Goal: Transaction & Acquisition: Purchase product/service

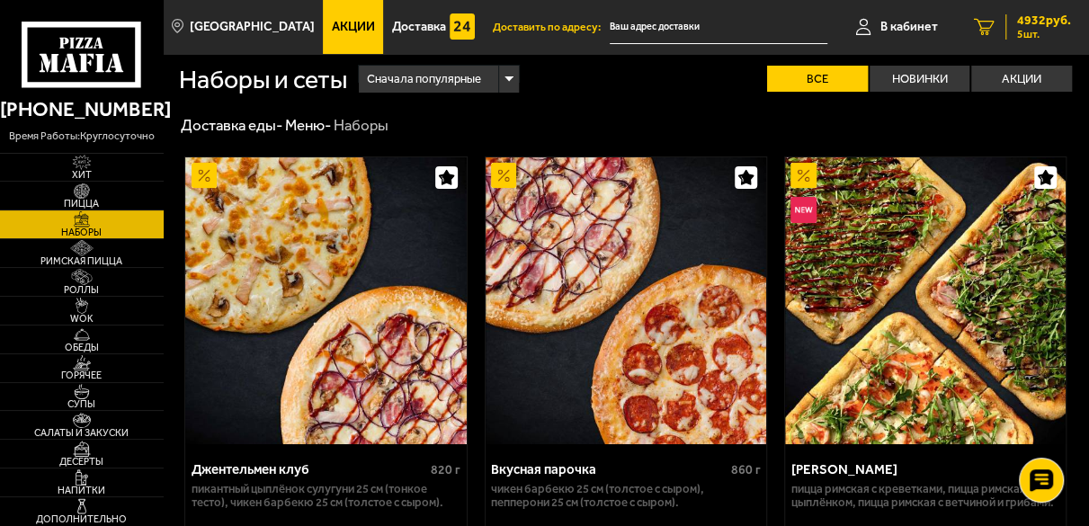
click at [1046, 27] on span "4932 руб." at bounding box center [1044, 20] width 54 height 13
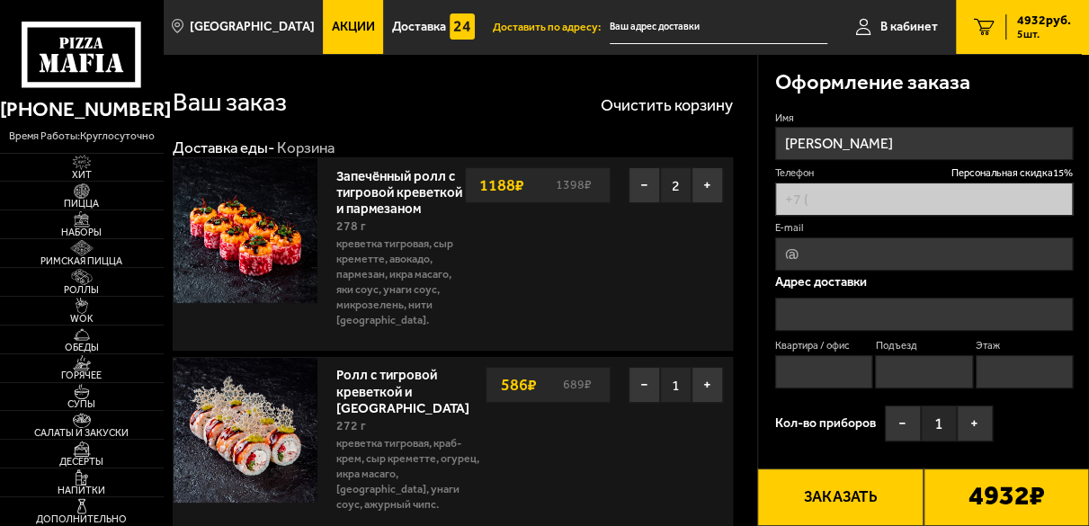
type input "+7 (981) 712-52-27"
type input "[STREET_ADDRESS]"
type input "156"
type input "2"
type input "15"
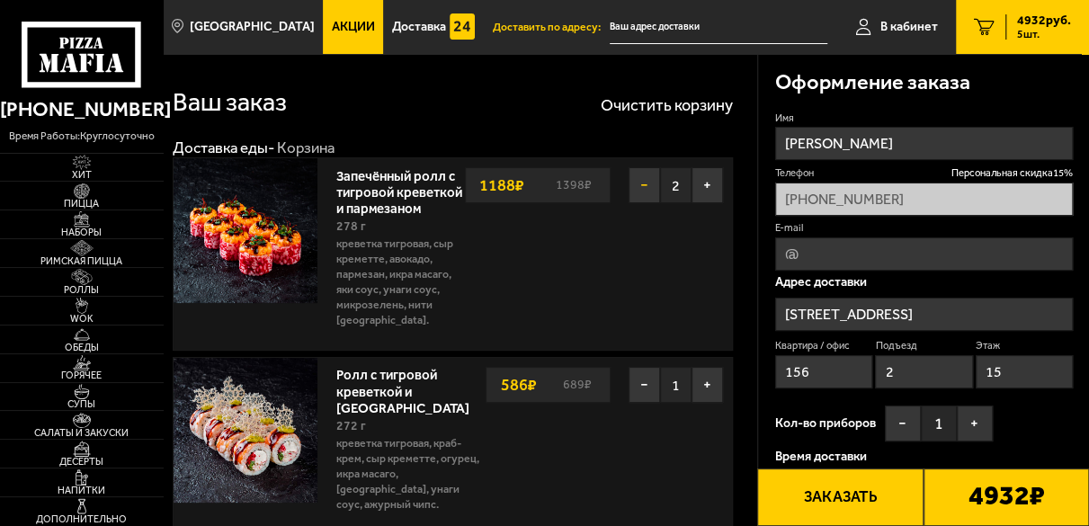
click at [636, 194] on button "−" at bounding box center [643, 185] width 31 height 36
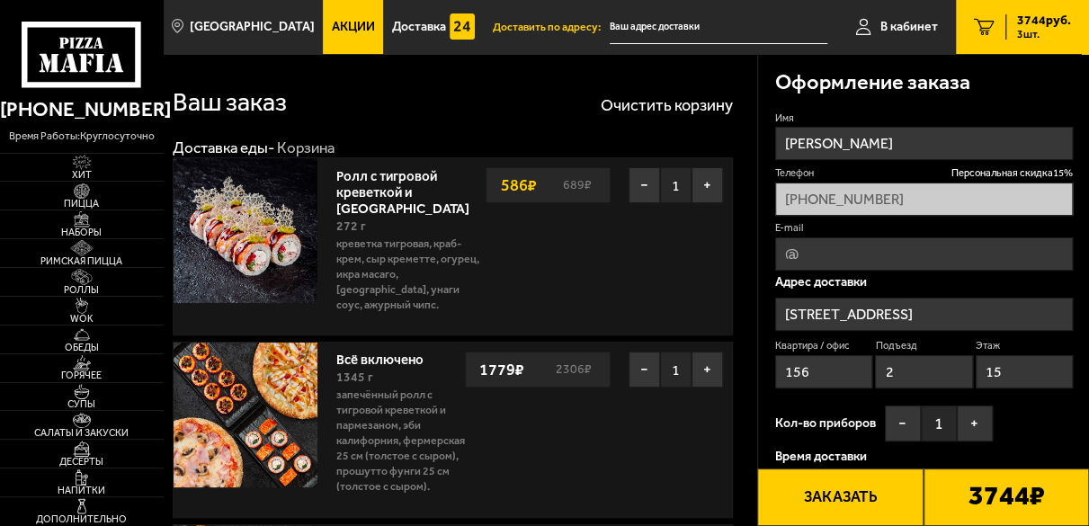
click at [636, 194] on button "−" at bounding box center [643, 185] width 31 height 36
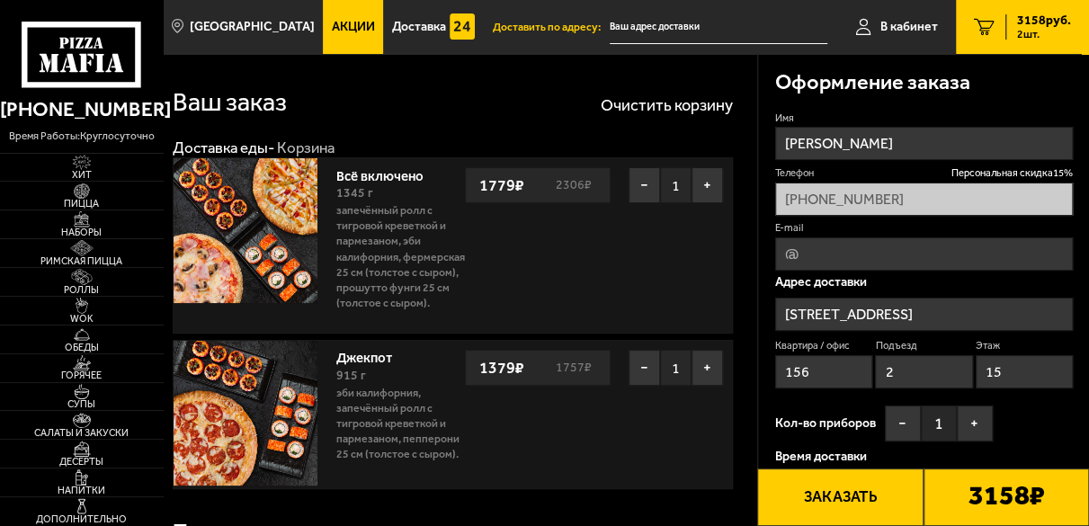
scroll to position [133, 0]
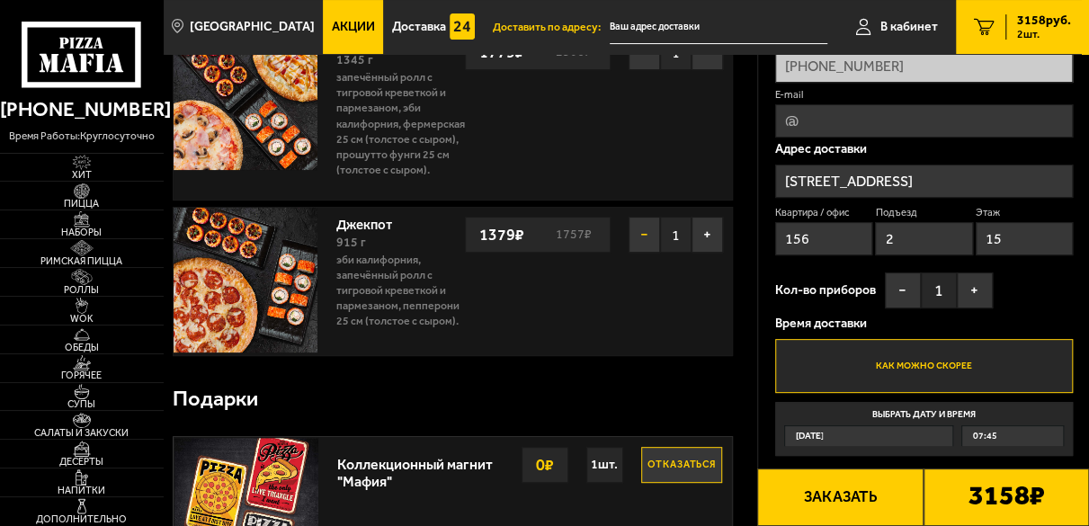
click at [633, 252] on button "−" at bounding box center [643, 235] width 31 height 36
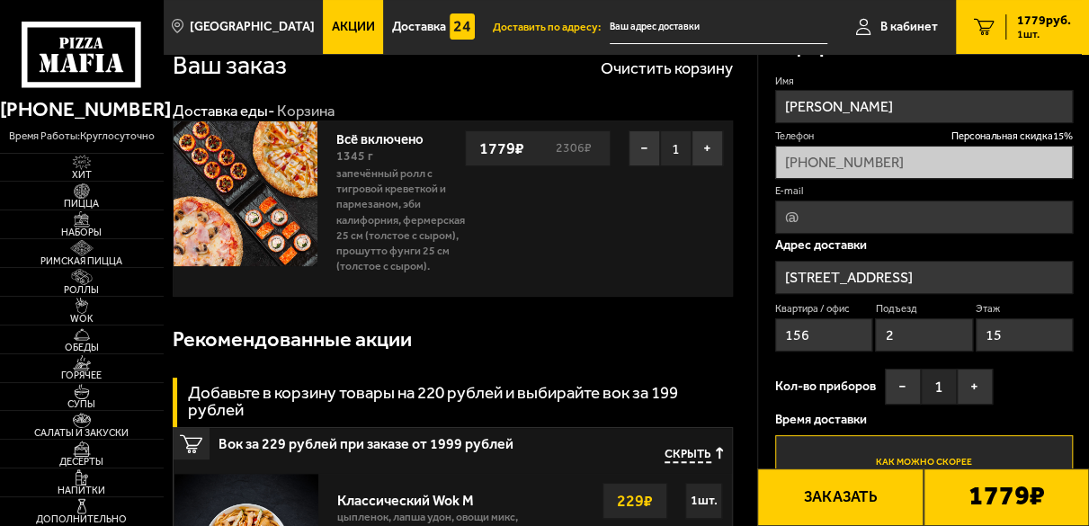
scroll to position [0, 0]
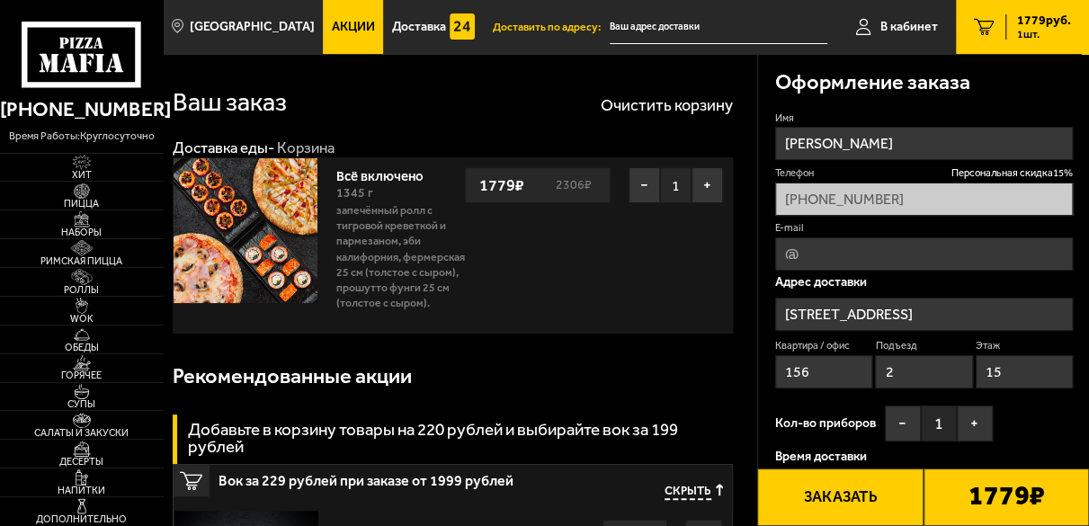
click at [827, 252] on input "E-mail" at bounding box center [924, 253] width 298 height 33
type input "1000lostchildren@gmail.com"
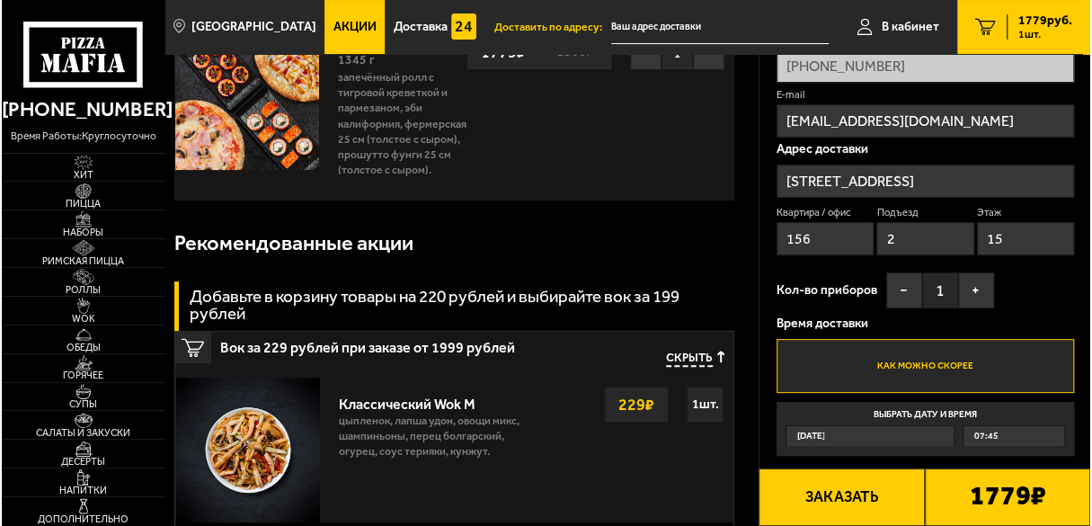
scroll to position [266, 0]
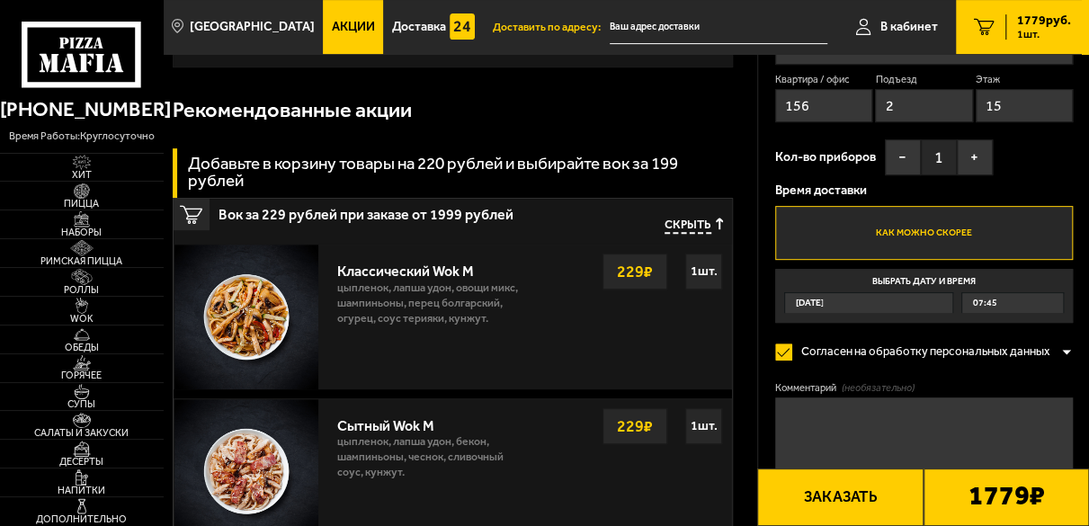
click at [825, 502] on button "Заказать" at bounding box center [839, 497] width 165 height 58
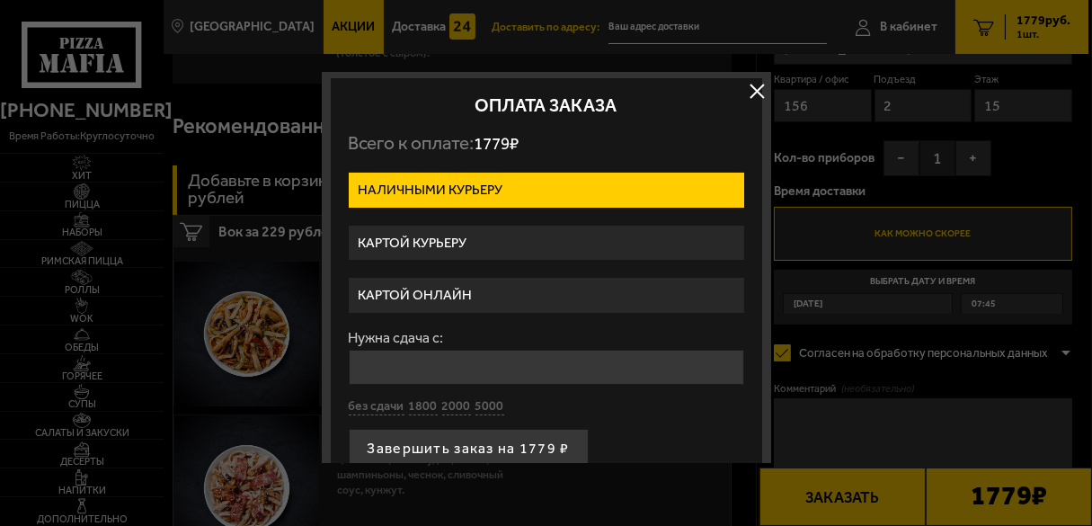
click at [496, 286] on label "Картой онлайн" at bounding box center [547, 295] width 396 height 35
click at [0, 0] on input "Картой онлайн" at bounding box center [0, 0] width 0 height 0
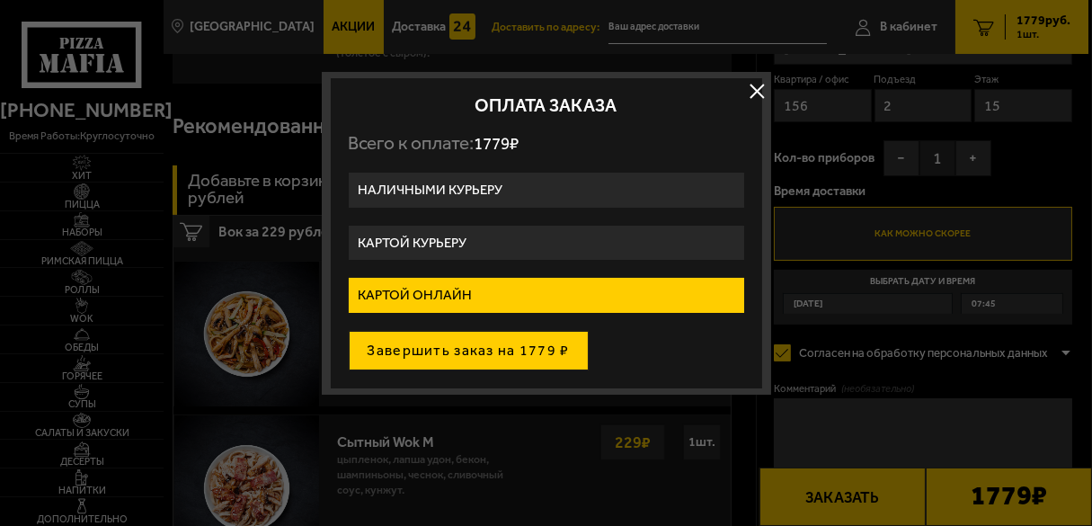
click at [479, 350] on button "Завершить заказ на 1779 ₽" at bounding box center [469, 351] width 240 height 40
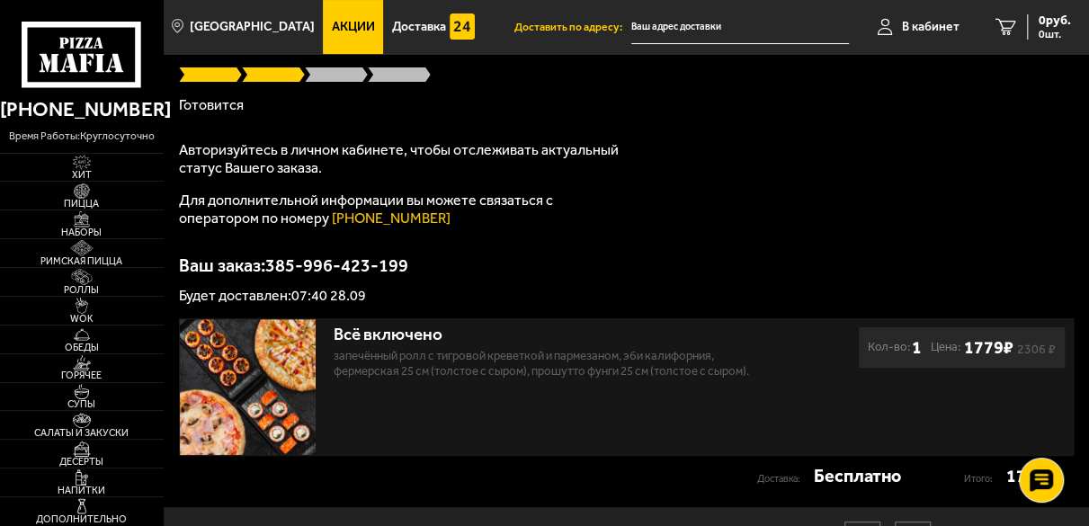
scroll to position [93, 0]
